Goal: Information Seeking & Learning: Compare options

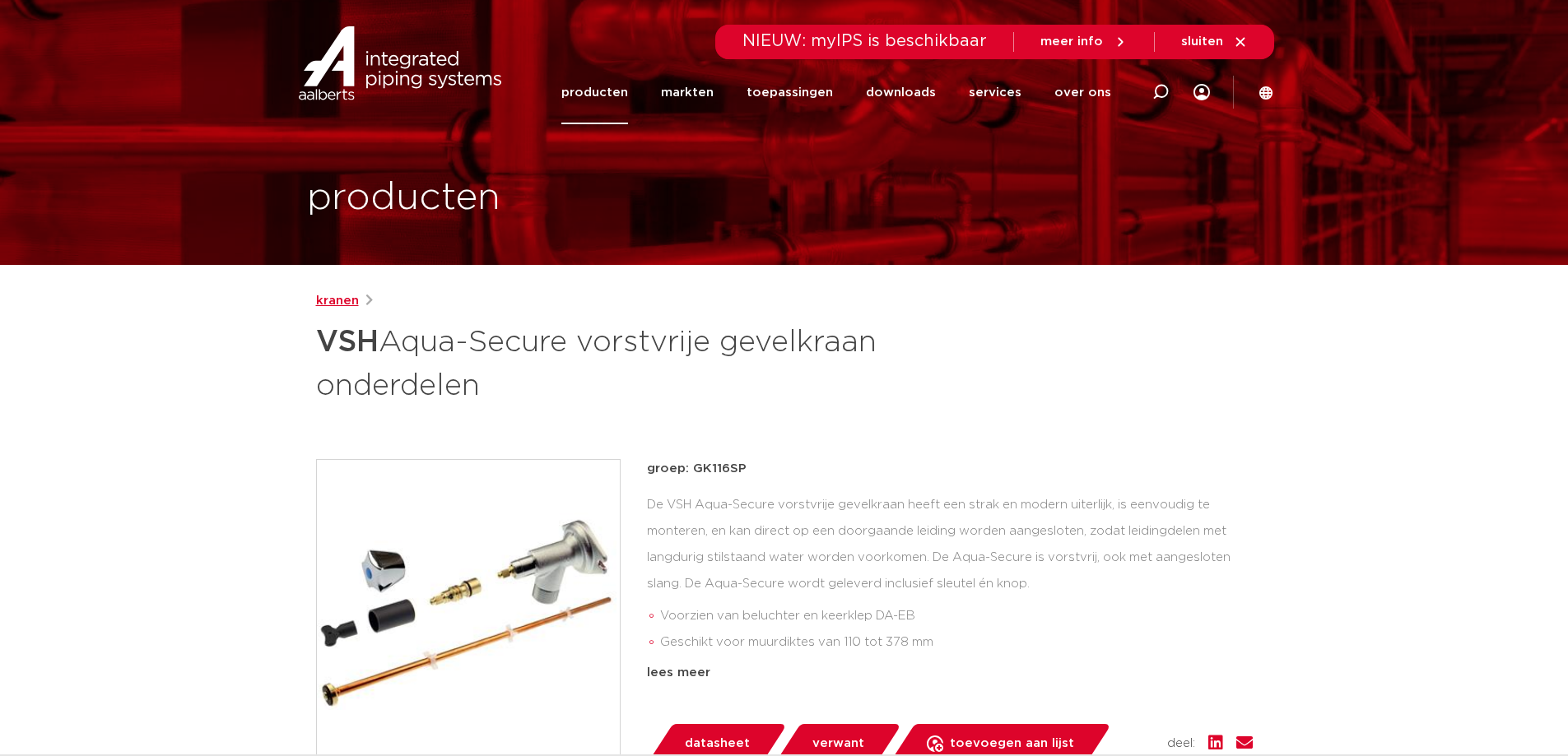
click at [334, 301] on link "kranen" at bounding box center [337, 300] width 43 height 20
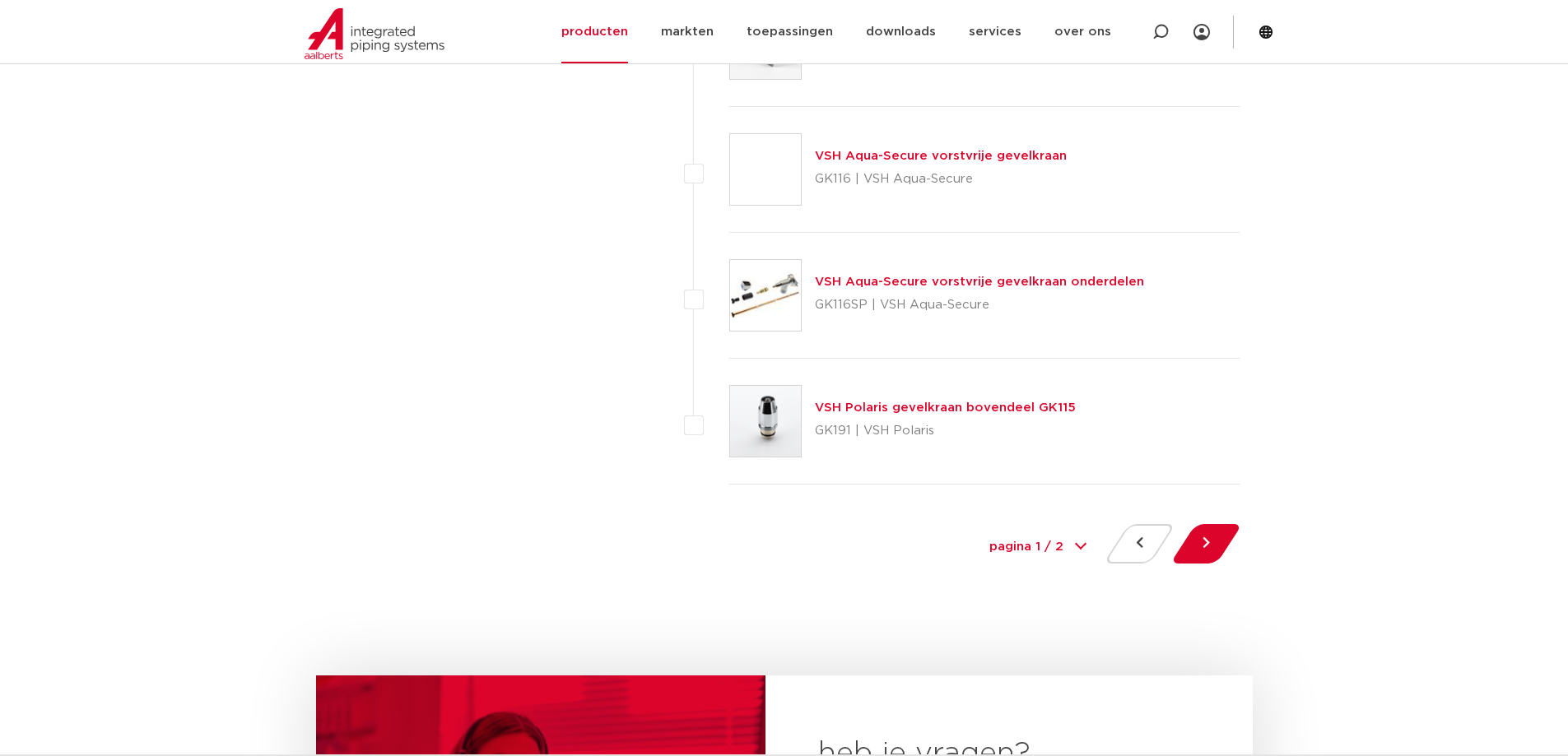
scroll to position [7508, 0]
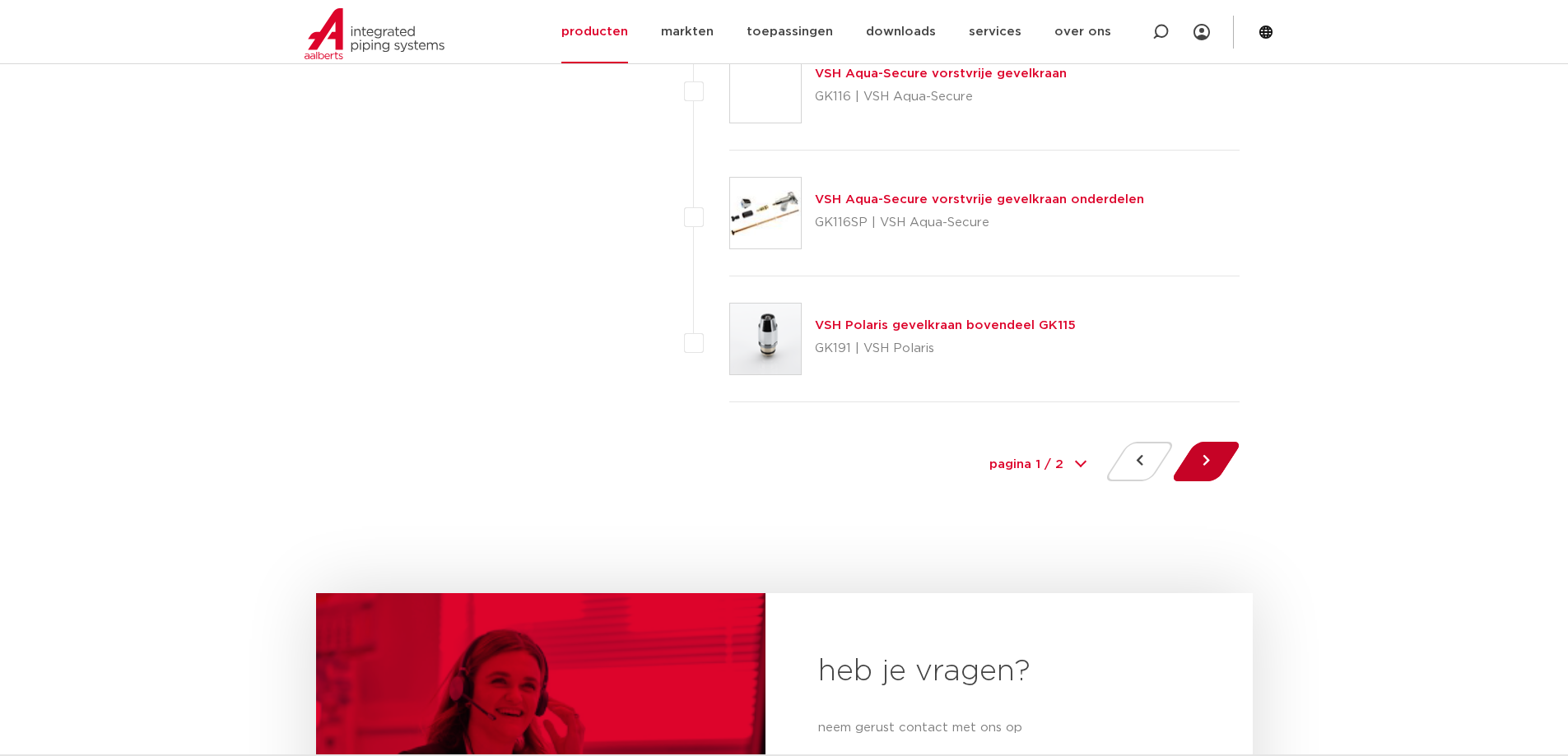
click at [1217, 459] on button at bounding box center [1205, 461] width 47 height 39
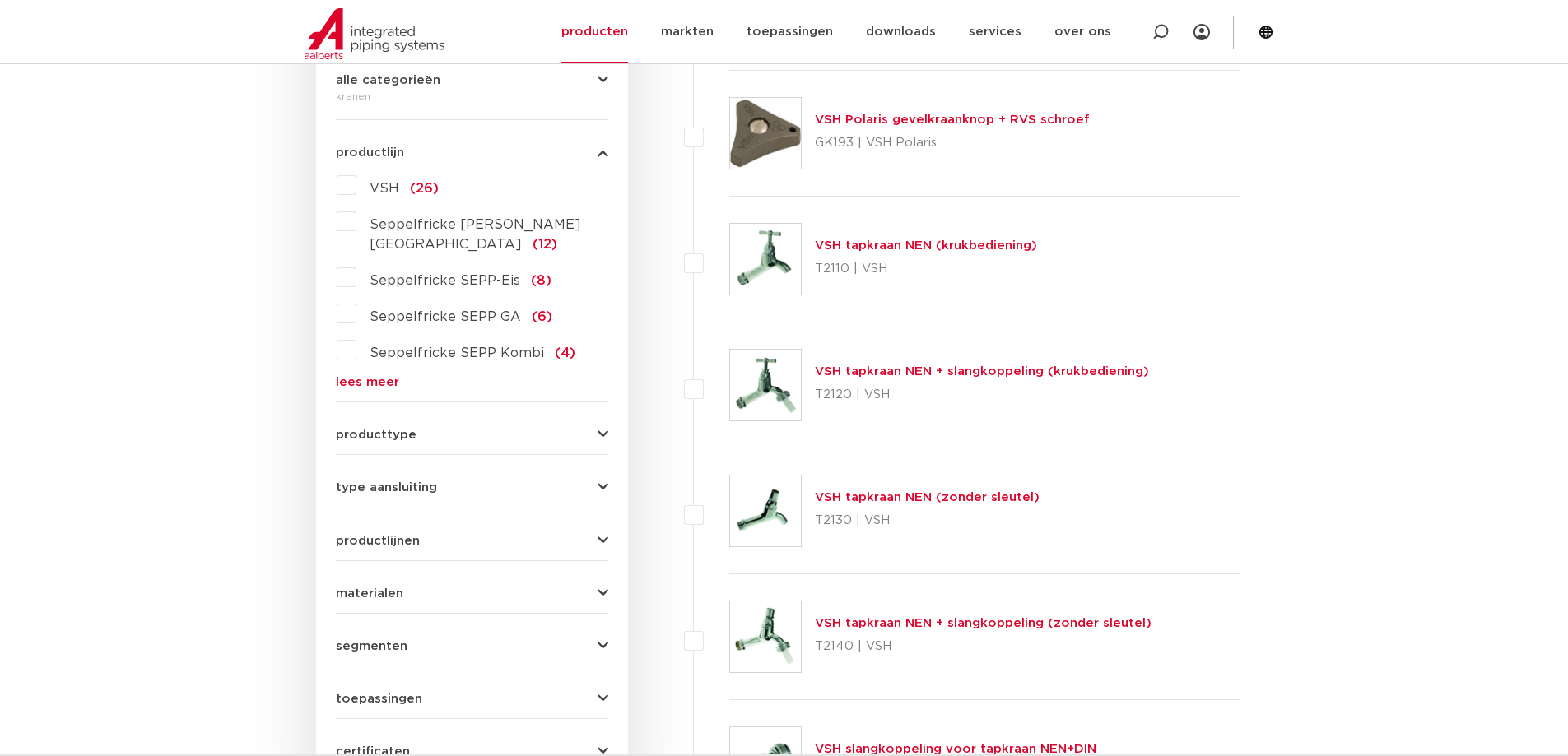
scroll to position [247, 0]
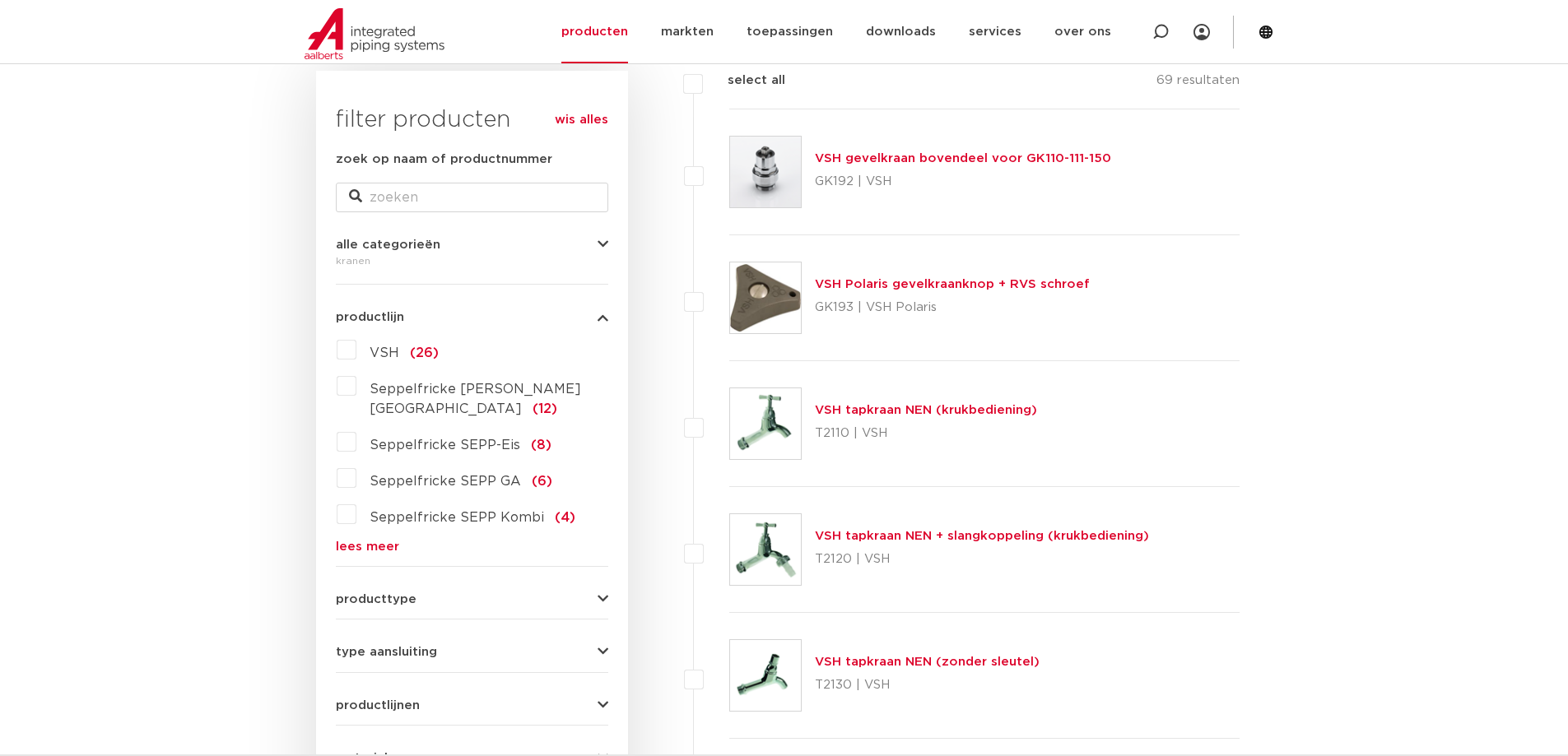
click at [993, 278] on link "VSH Polaris gevelkraanknop + RVS schroef" at bounding box center [952, 283] width 275 height 12
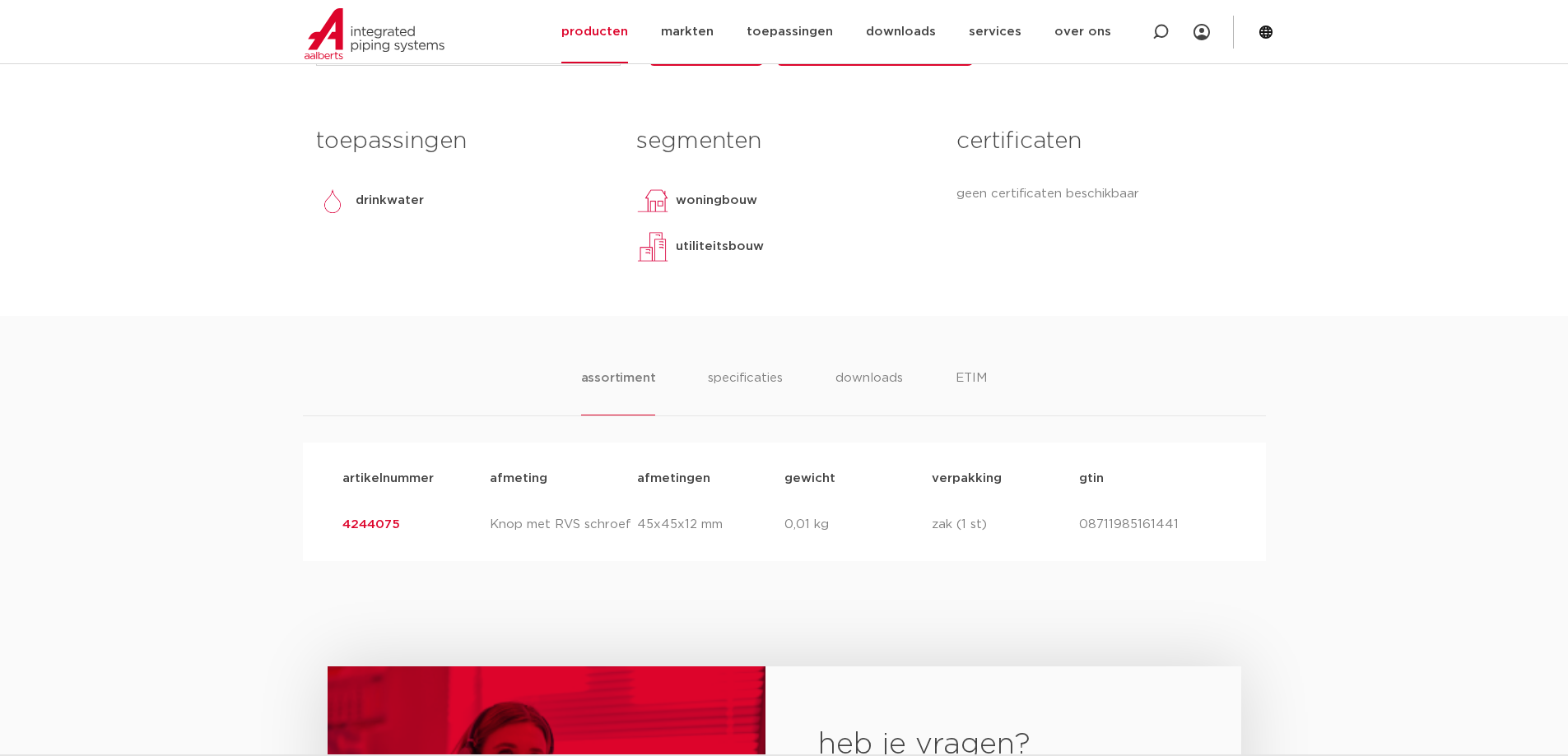
scroll to position [905, 0]
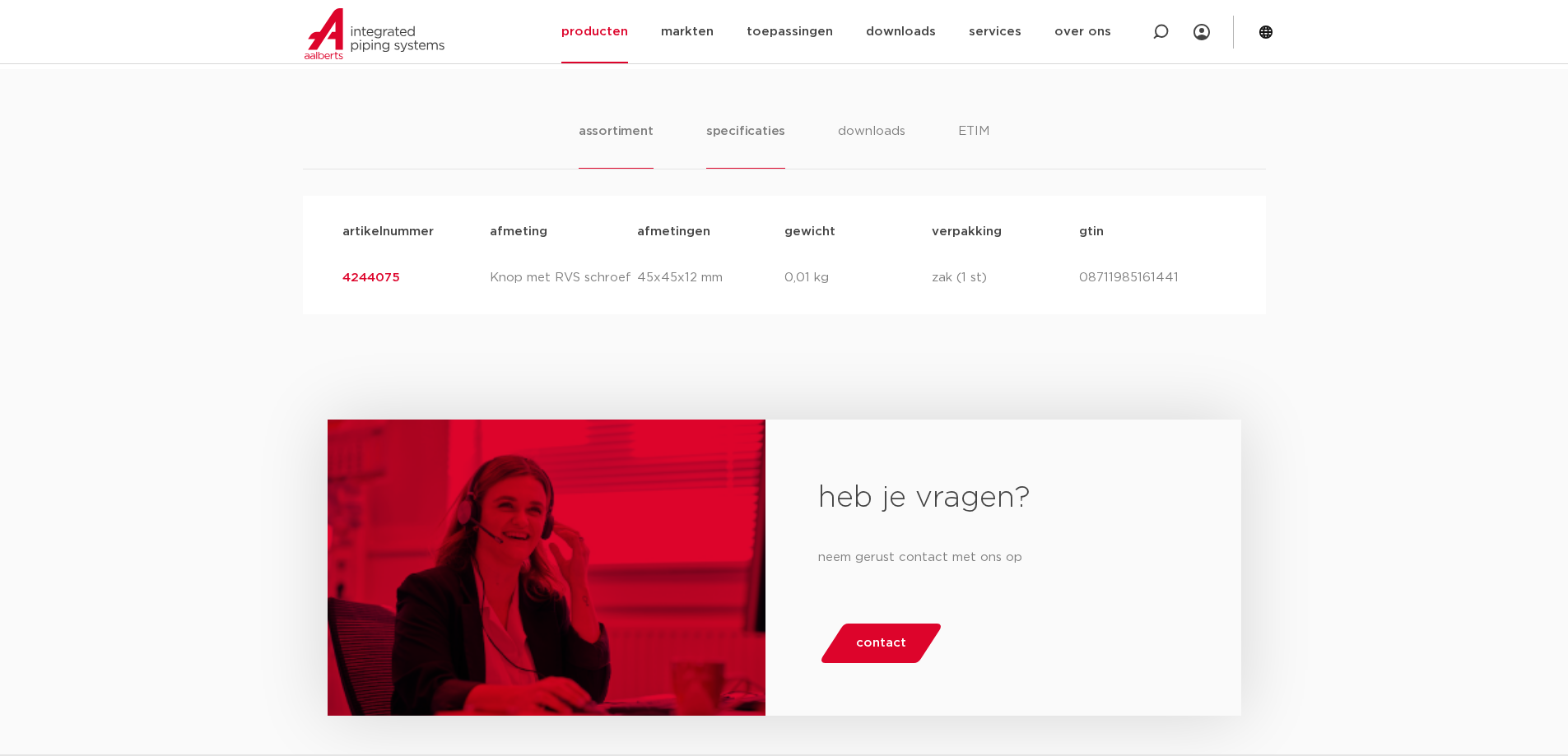
click at [758, 169] on li "specificaties" at bounding box center [745, 145] width 79 height 47
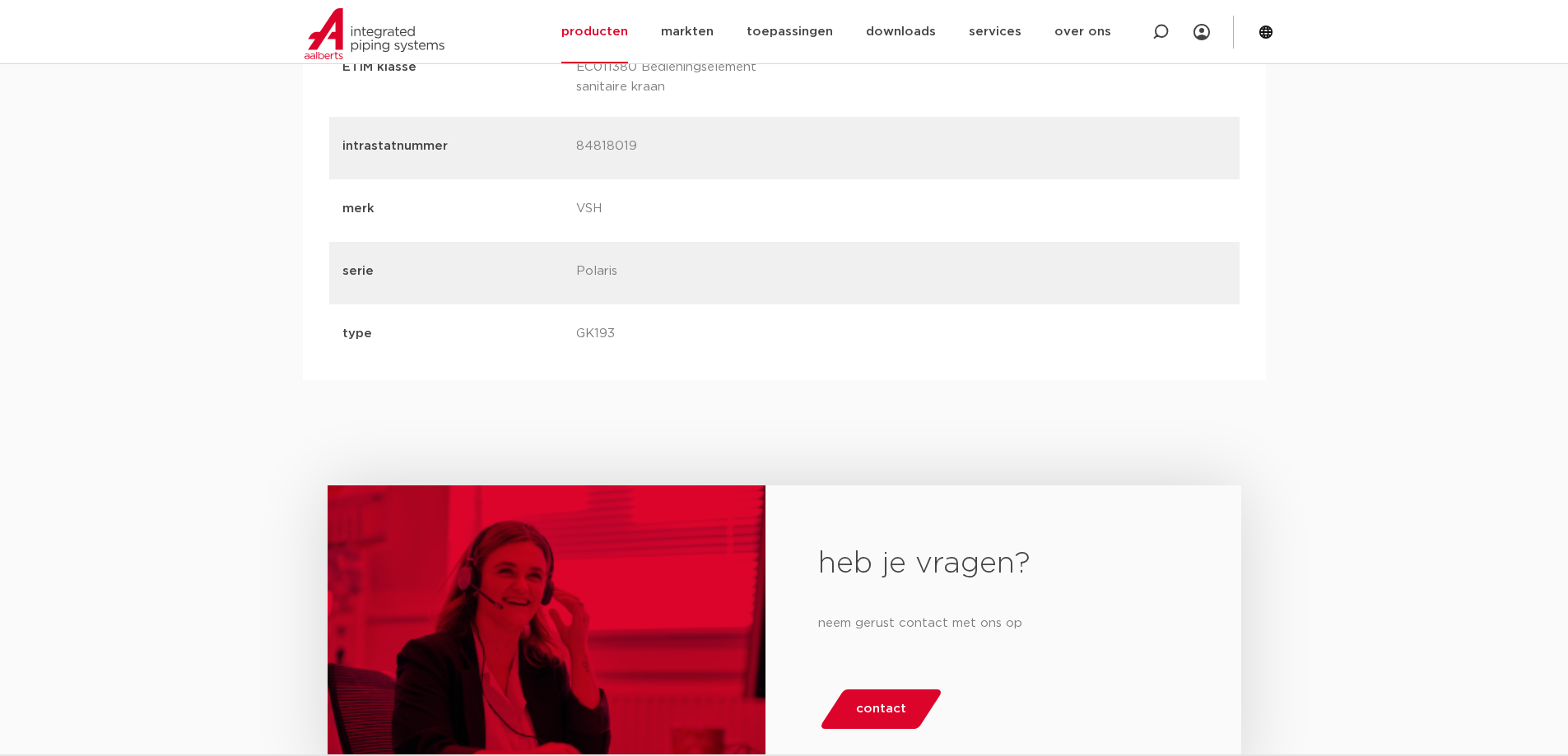
scroll to position [823, 0]
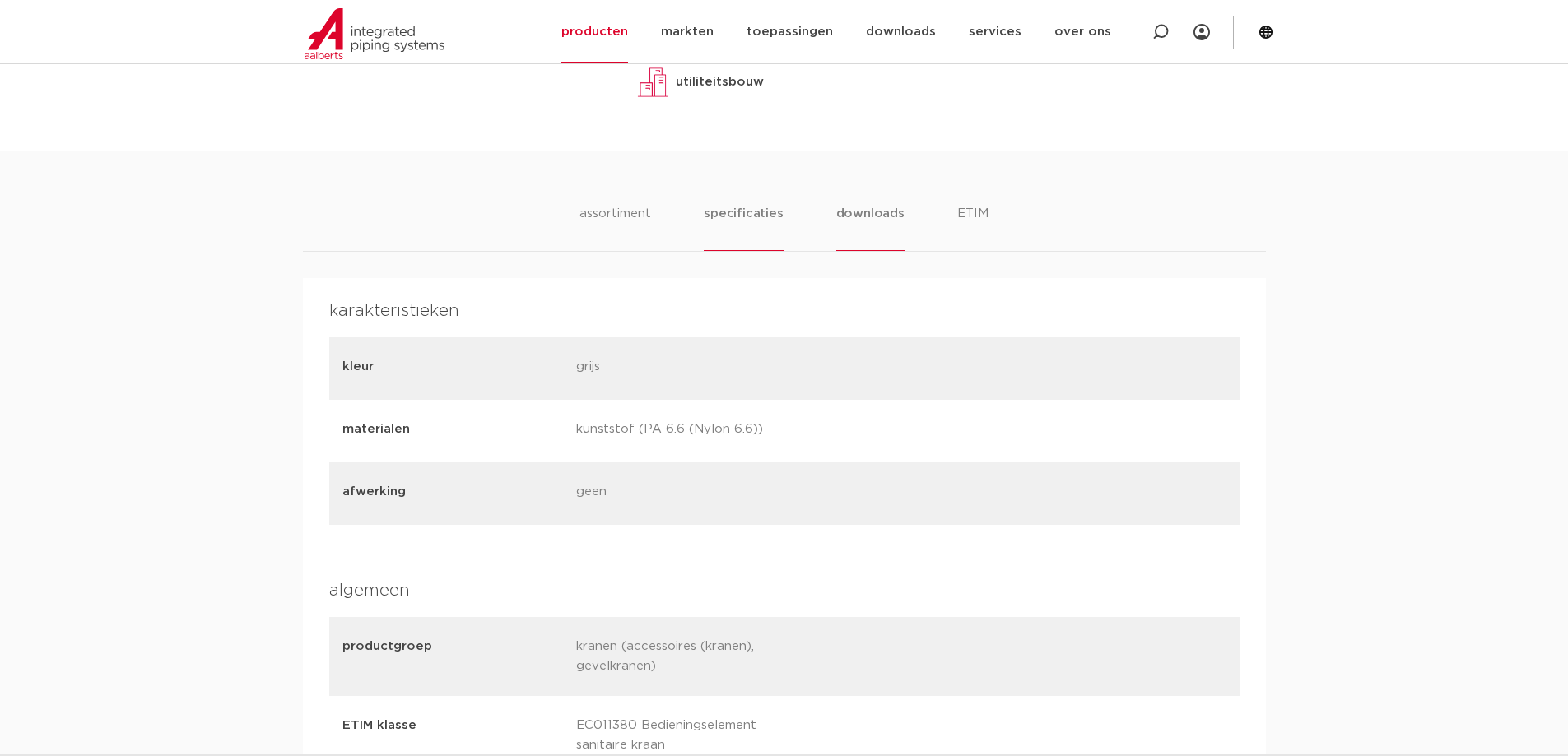
click at [854, 251] on li "downloads" at bounding box center [870, 227] width 68 height 47
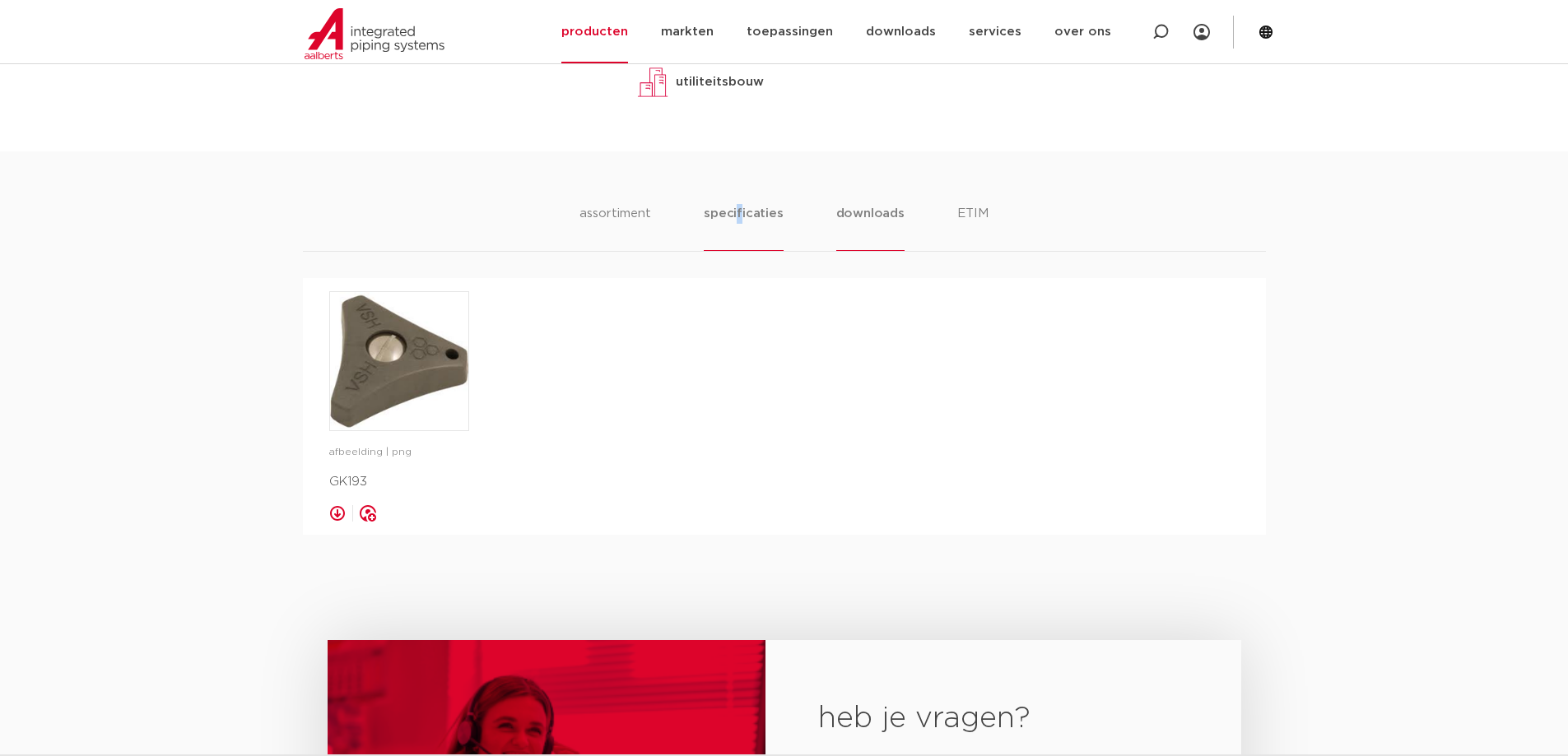
click at [742, 251] on li "specificaties" at bounding box center [743, 227] width 79 height 47
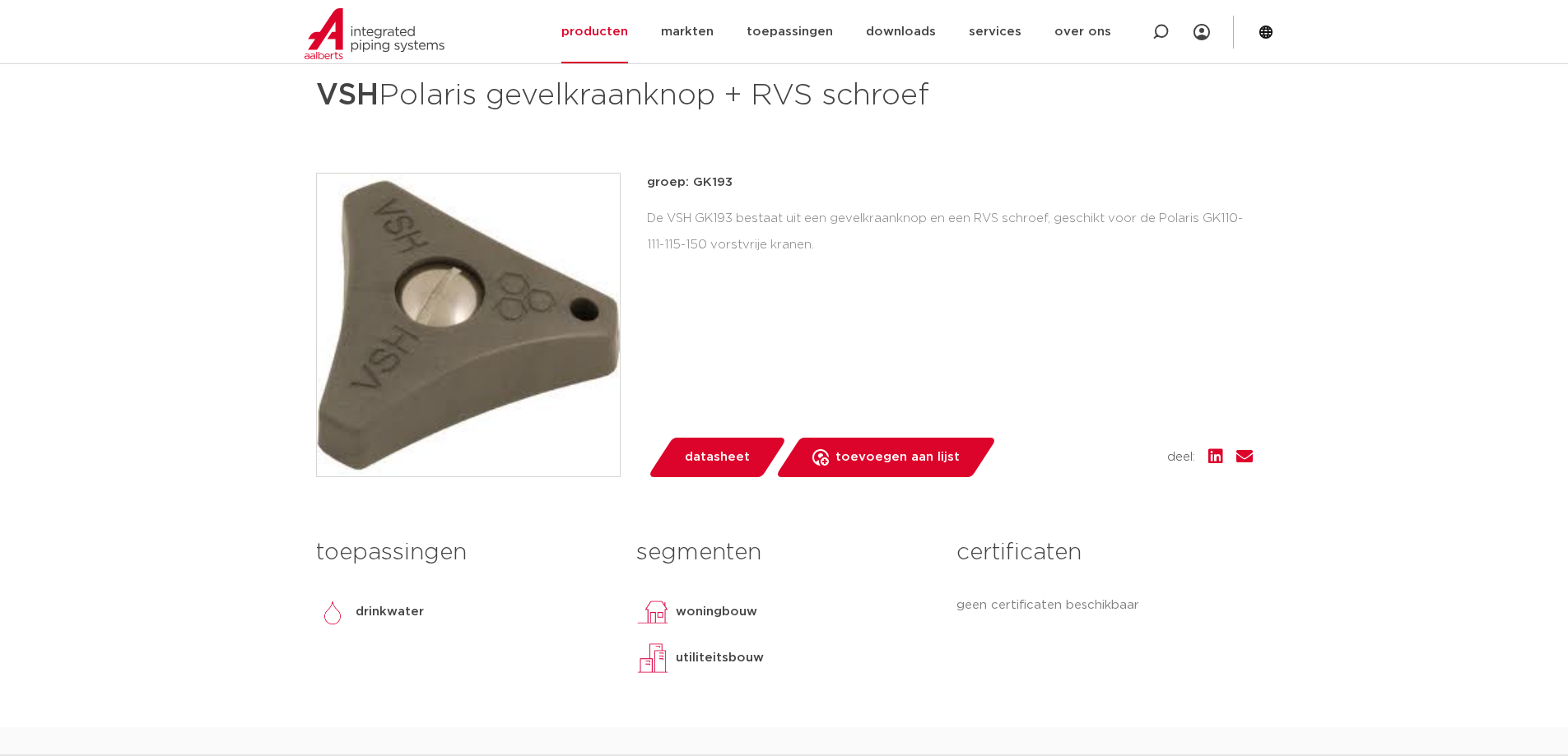
scroll to position [0, 0]
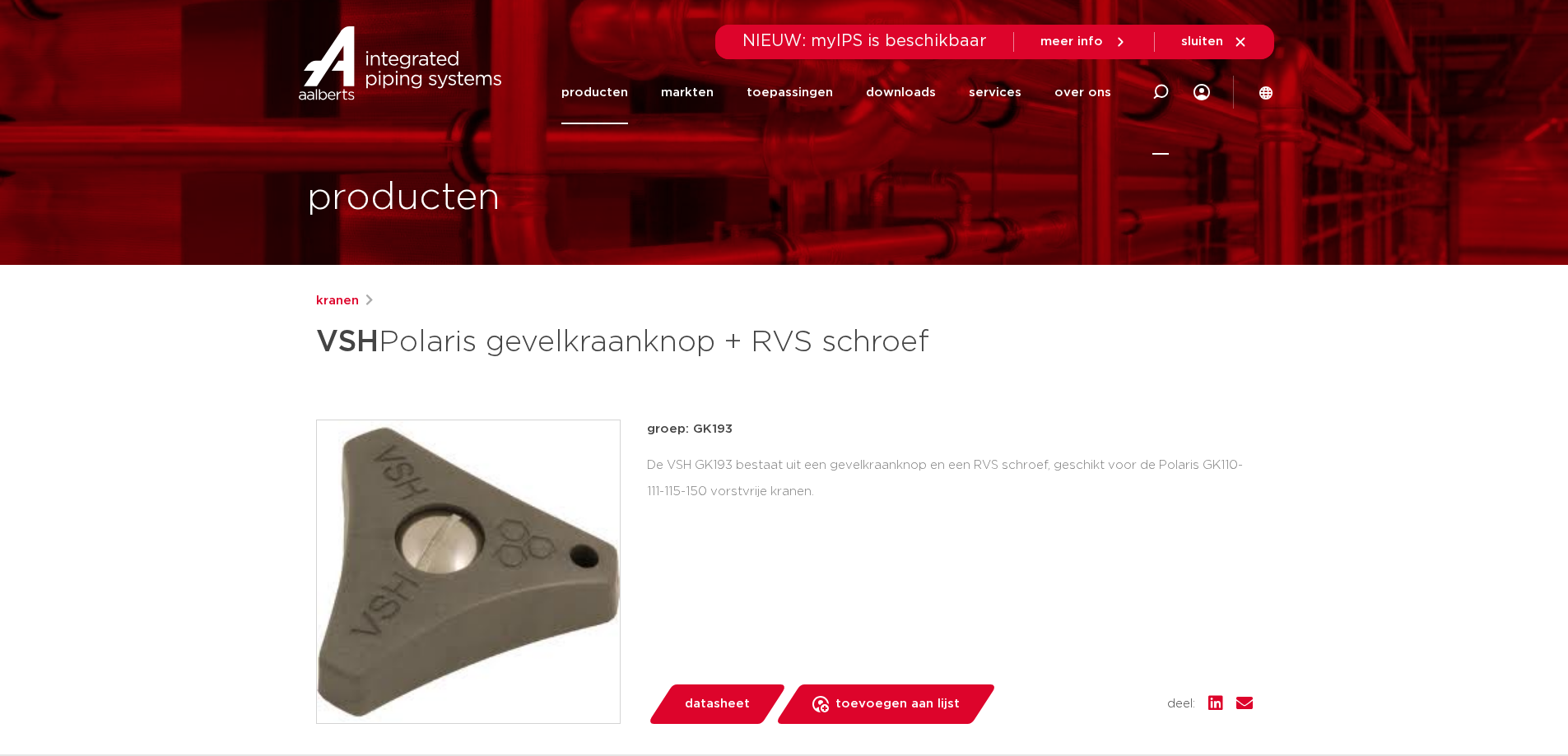
click at [1164, 89] on icon at bounding box center [1161, 92] width 17 height 17
type input "polaris"
click button "Zoeken" at bounding box center [0, 0] width 0 height 0
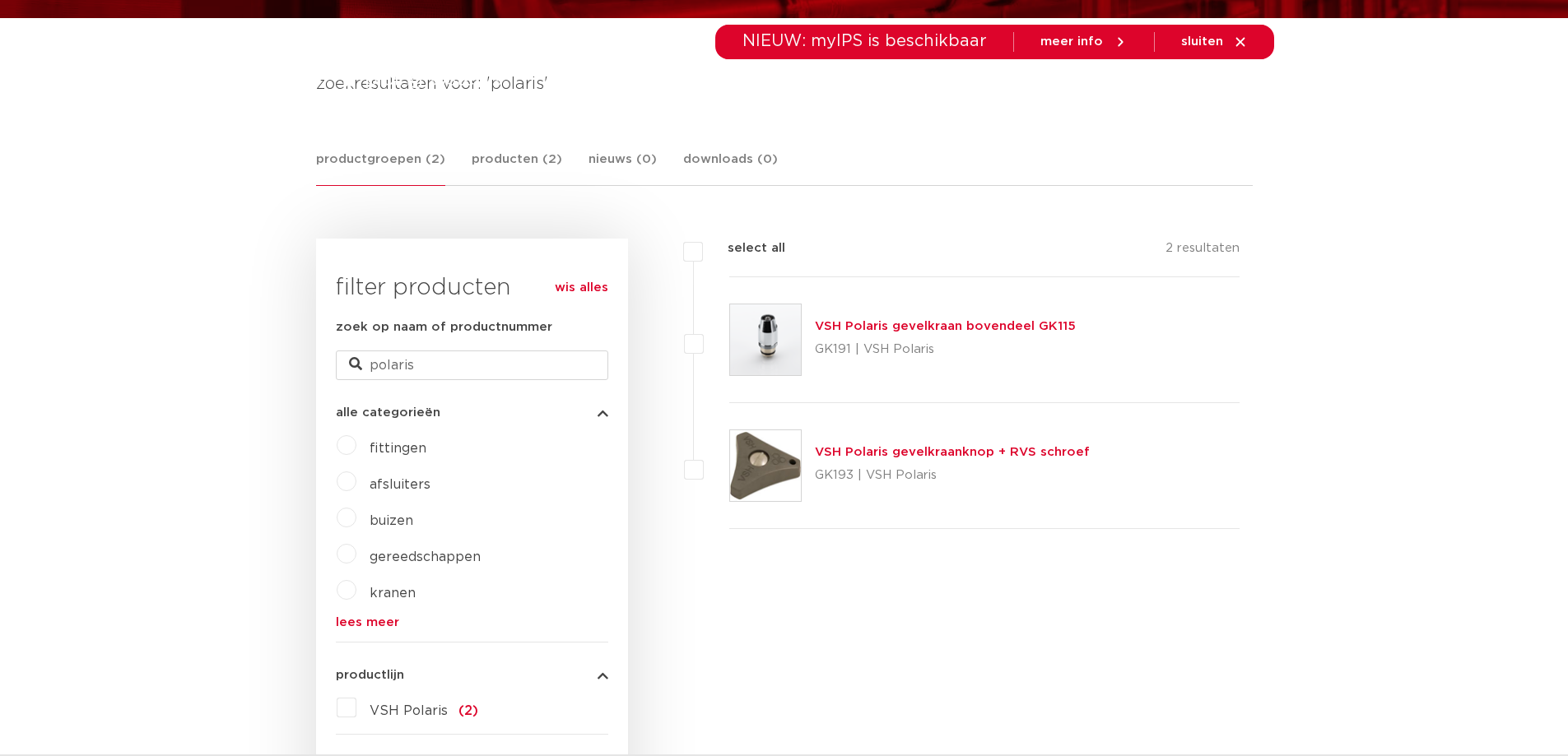
click at [933, 329] on link "VSH Polaris gevelkraan bovendeel GK115" at bounding box center [945, 325] width 261 height 12
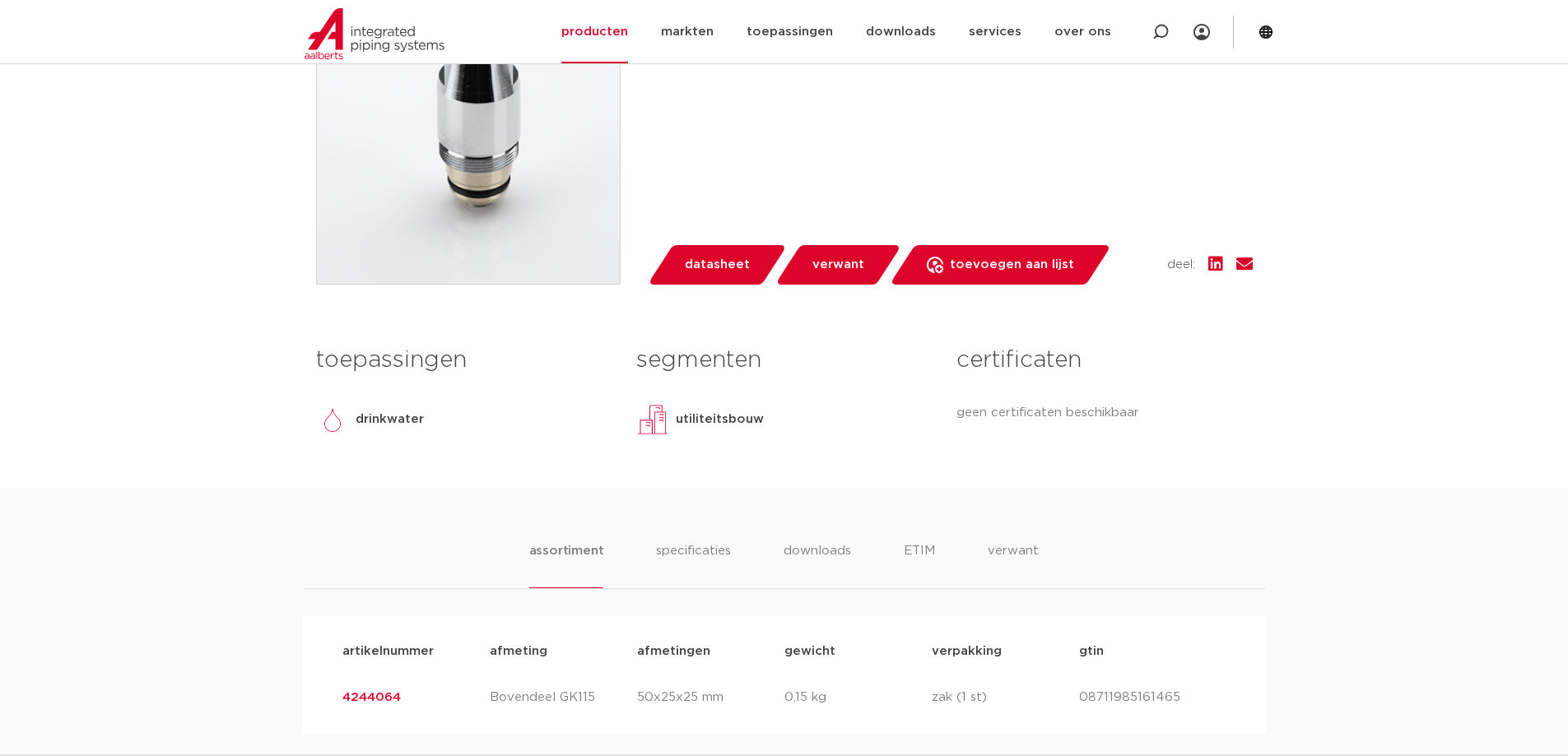
scroll to position [658, 0]
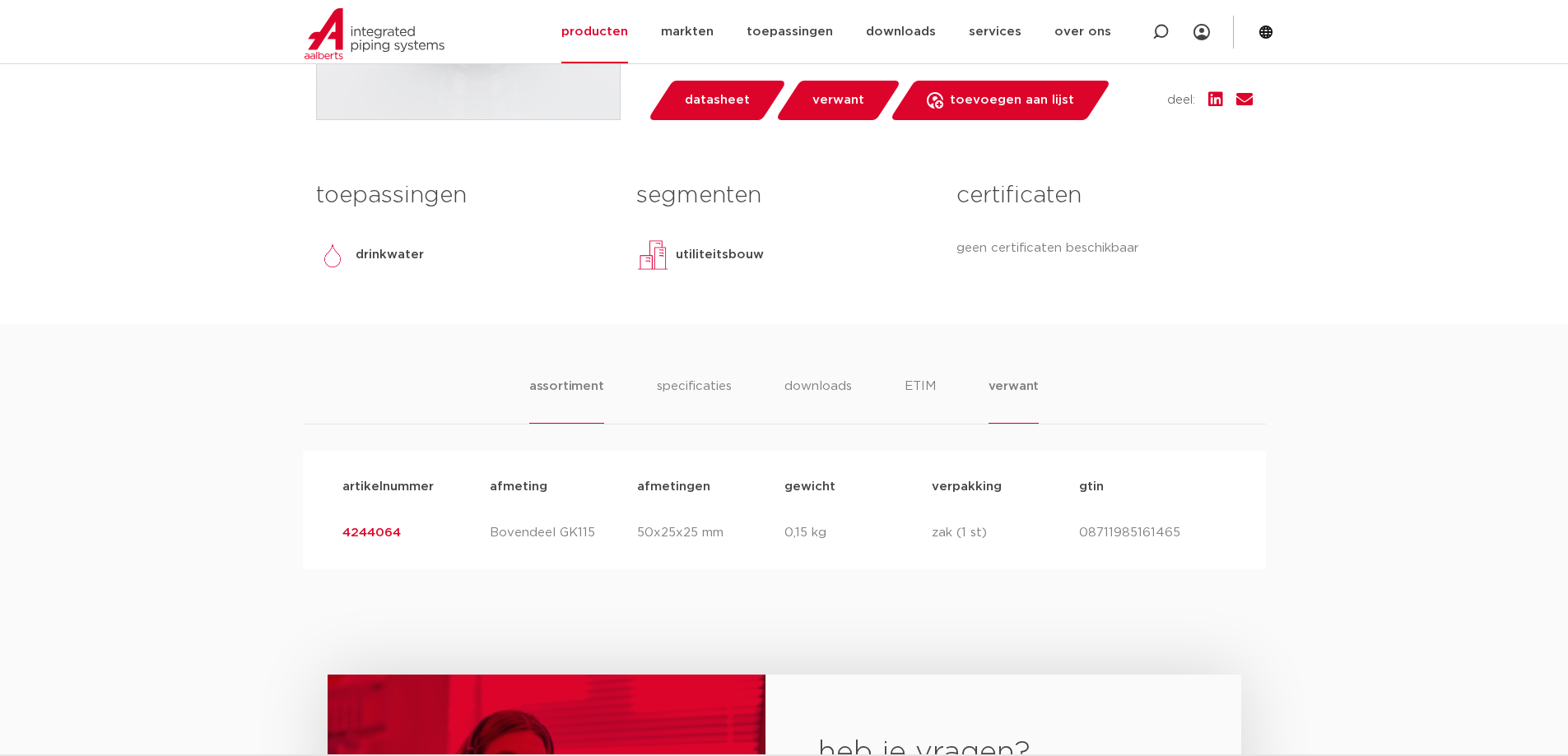
click at [1006, 390] on li "verwant" at bounding box center [1013, 400] width 51 height 47
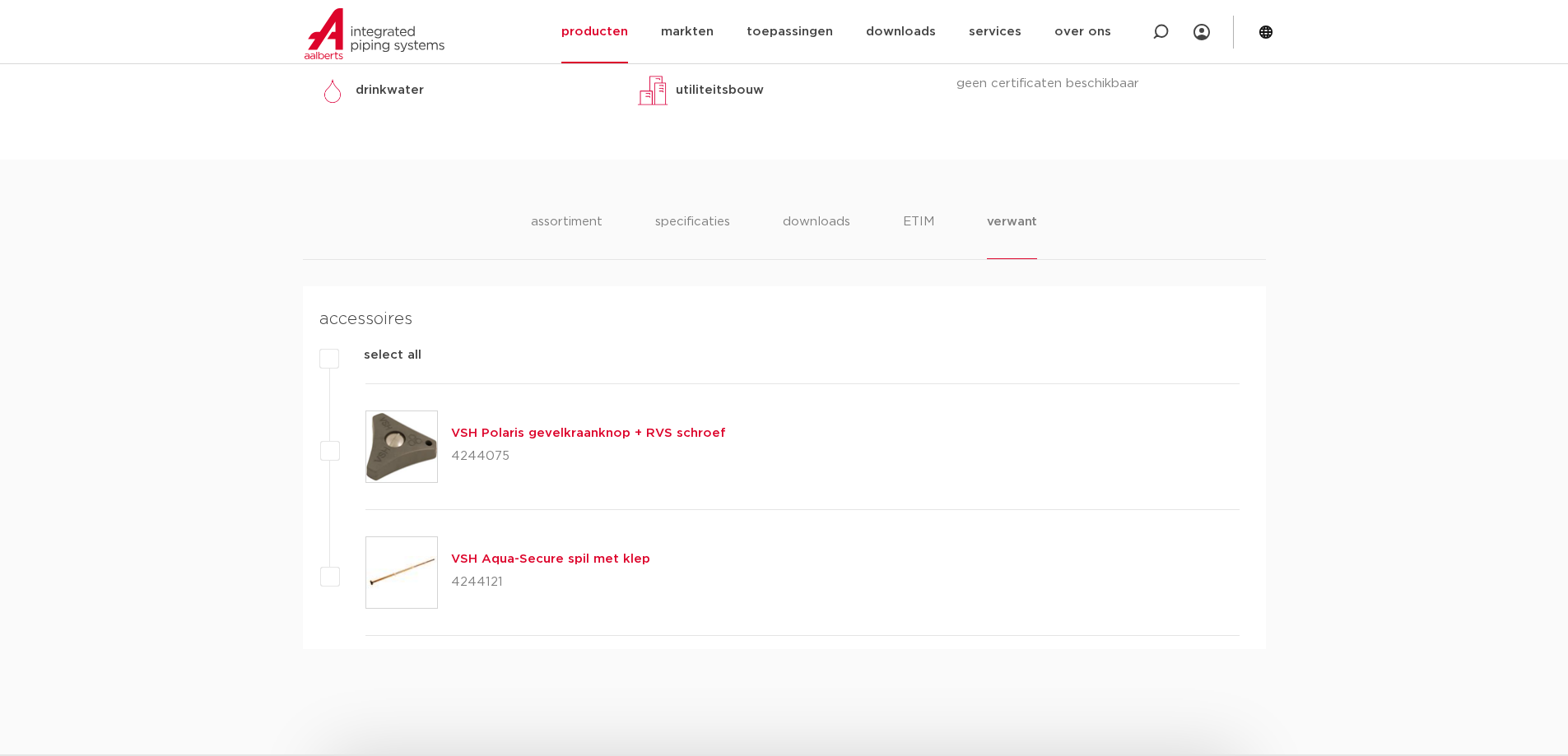
scroll to position [740, 0]
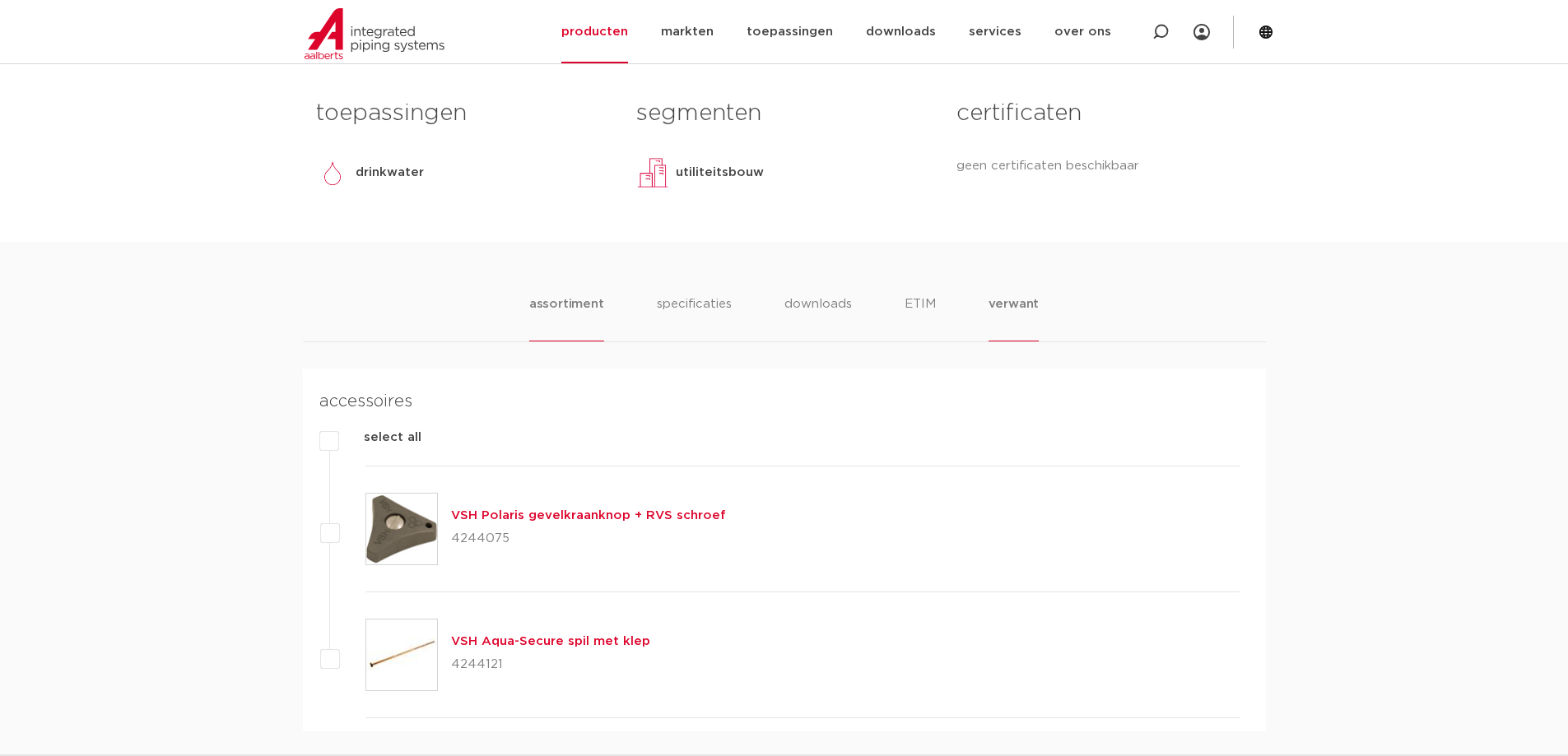
click at [565, 304] on li "assortiment" at bounding box center [567, 318] width 75 height 47
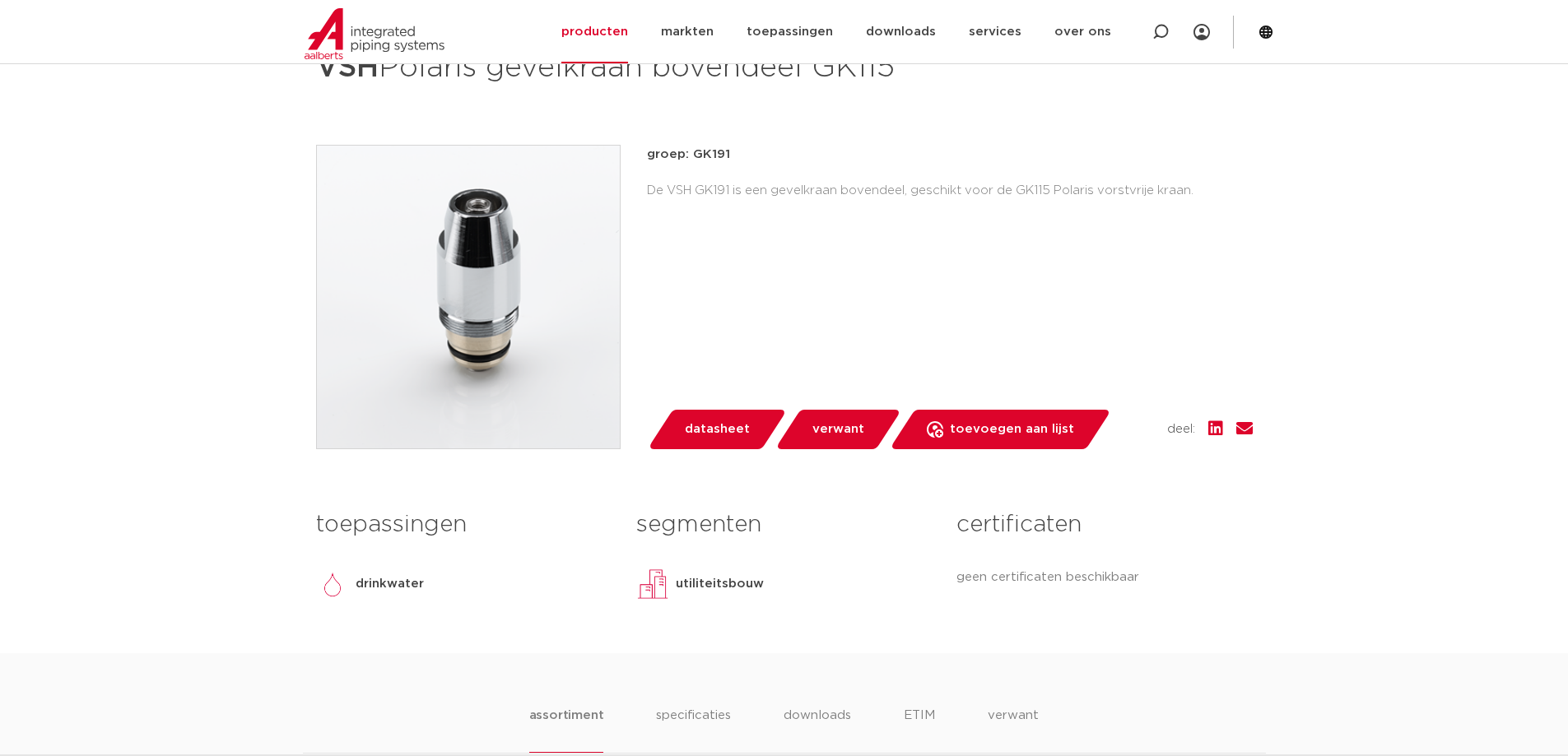
scroll to position [0, 0]
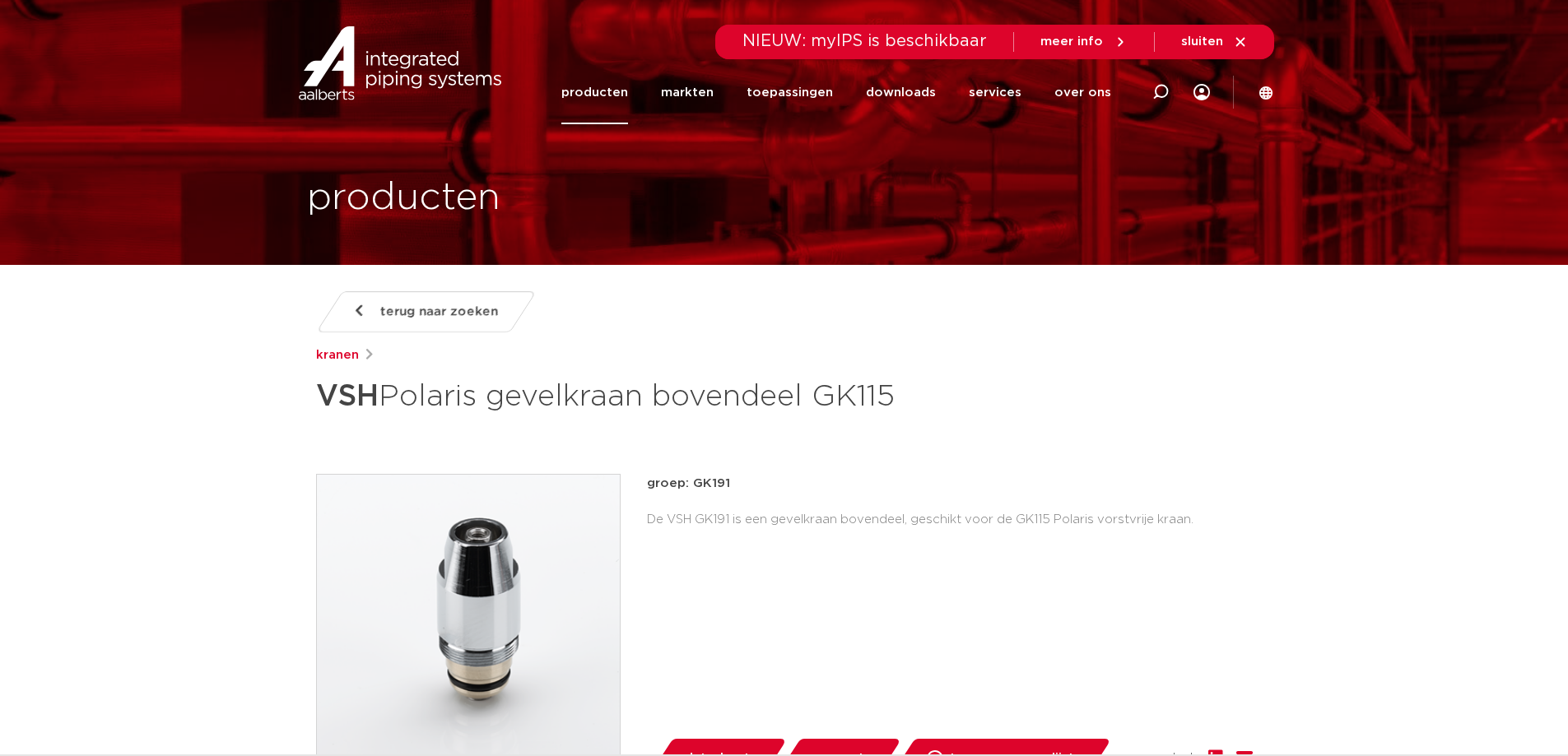
click at [969, 35] on span "NIEUW: myIPS is beschikbaar" at bounding box center [864, 41] width 244 height 17
click at [1238, 38] on icon at bounding box center [1240, 42] width 15 height 15
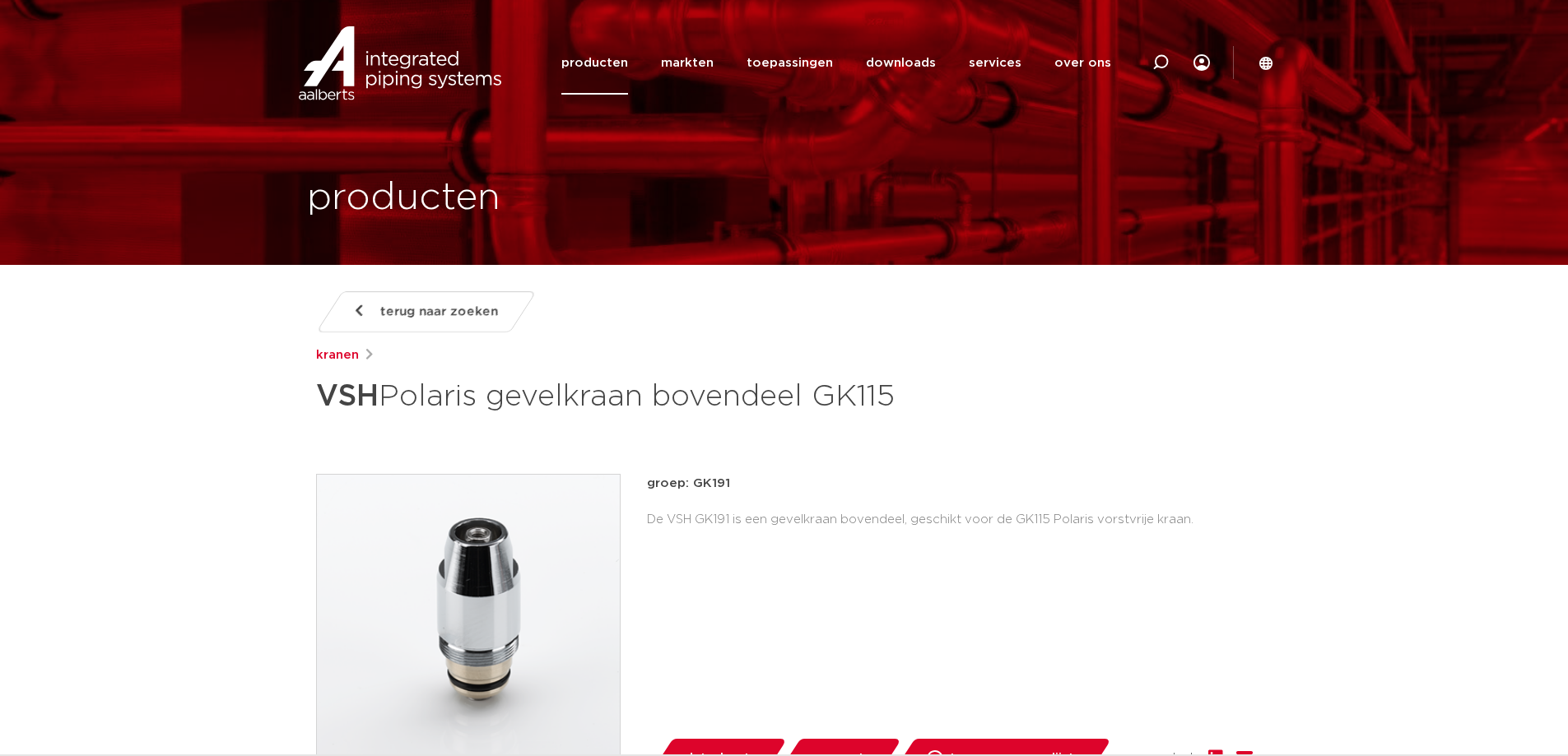
click at [1160, 61] on icon at bounding box center [1161, 62] width 17 height 17
type input "GK"
click button "Zoeken" at bounding box center [0, 0] width 0 height 0
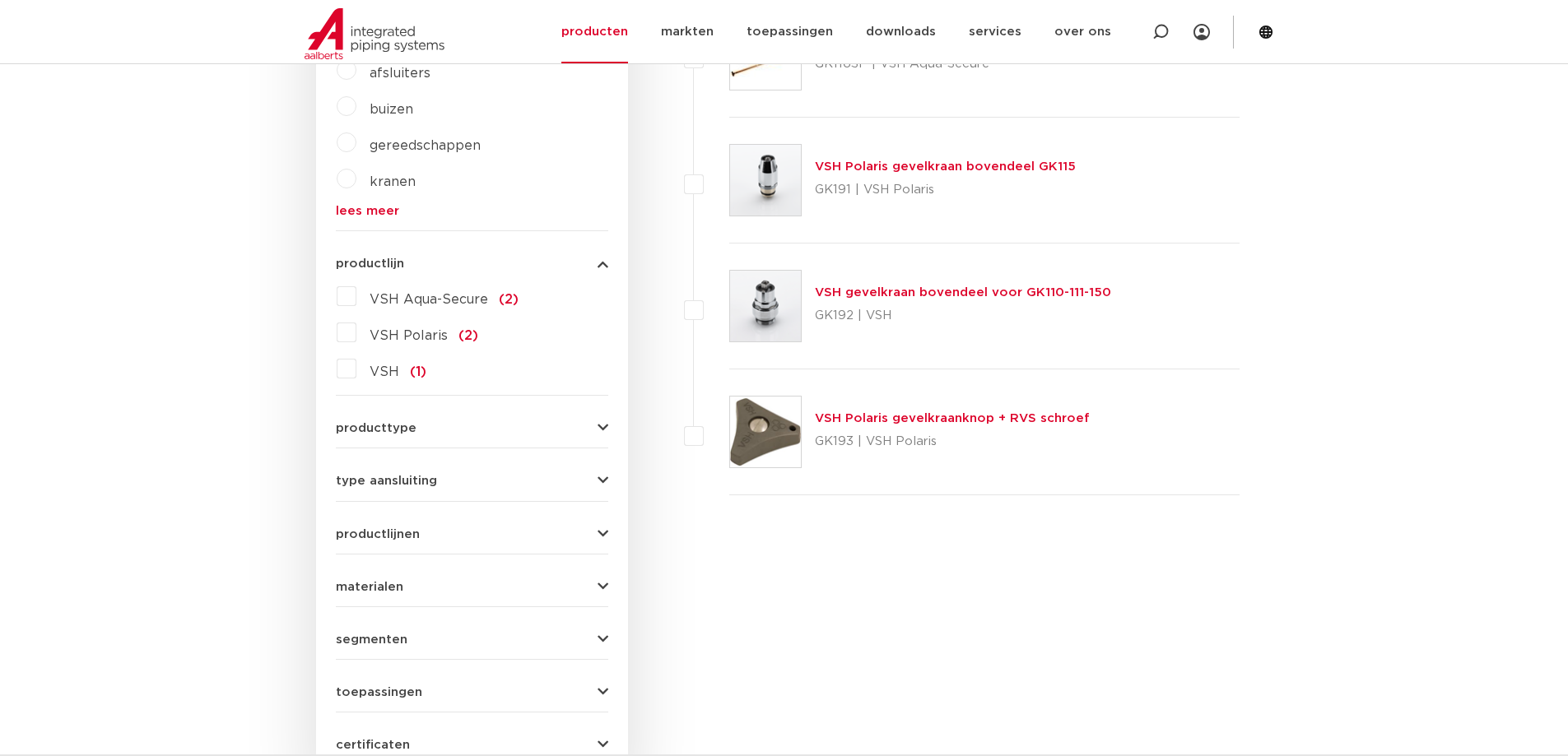
scroll to position [411, 0]
